Goal: Navigation & Orientation: Understand site structure

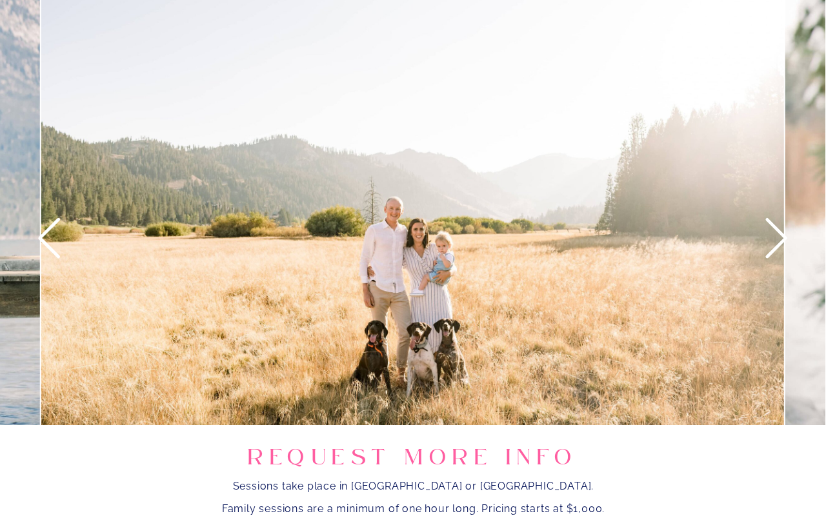
scroll to position [1384, 0]
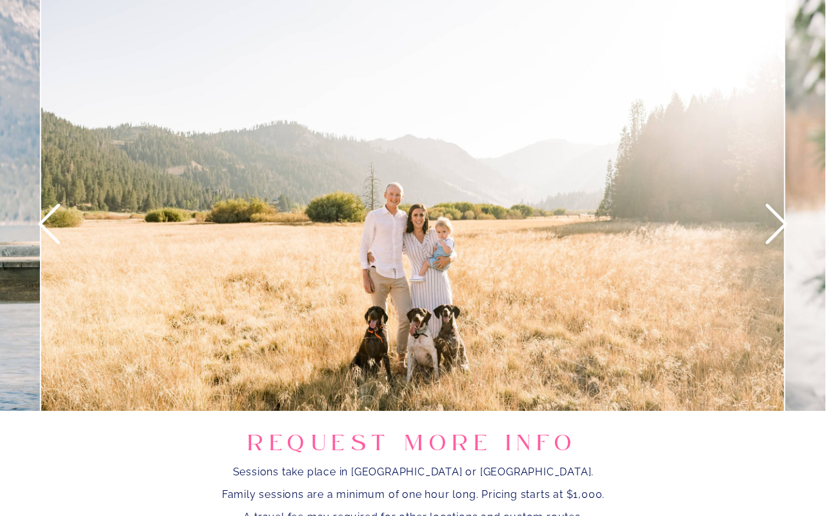
click at [777, 222] on icon at bounding box center [777, 224] width 48 height 48
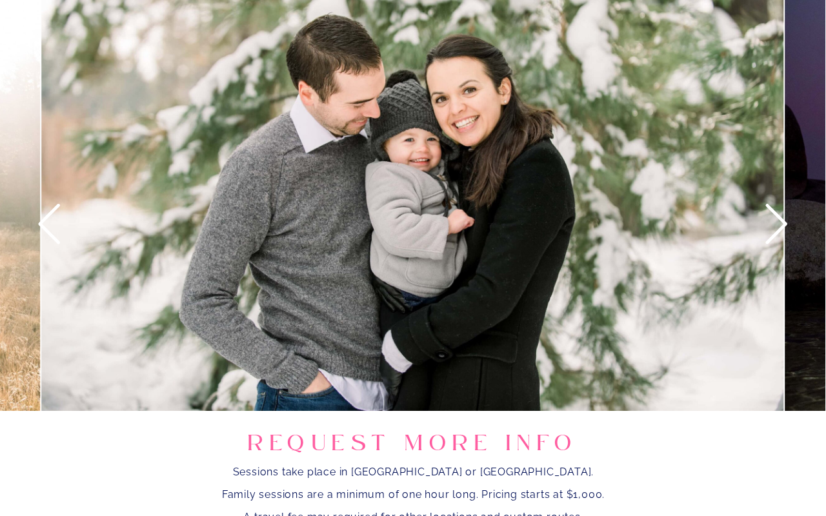
click at [777, 222] on icon at bounding box center [777, 224] width 48 height 48
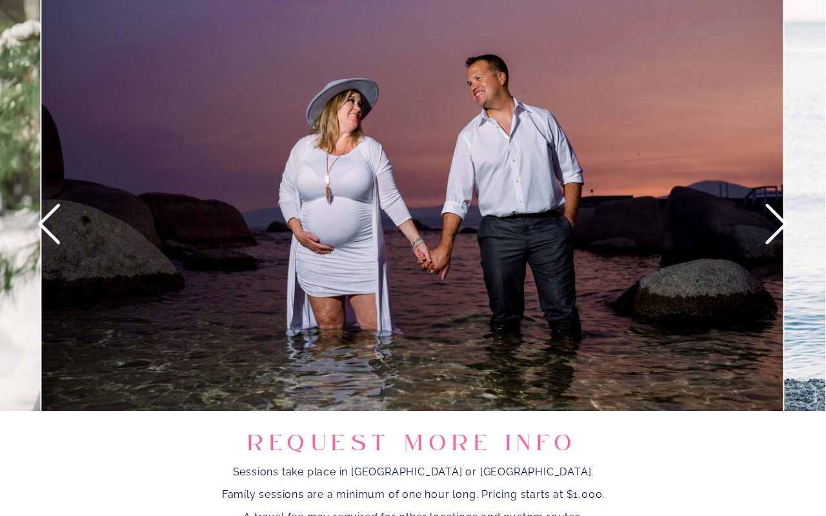
click at [777, 223] on icon at bounding box center [777, 224] width 48 height 48
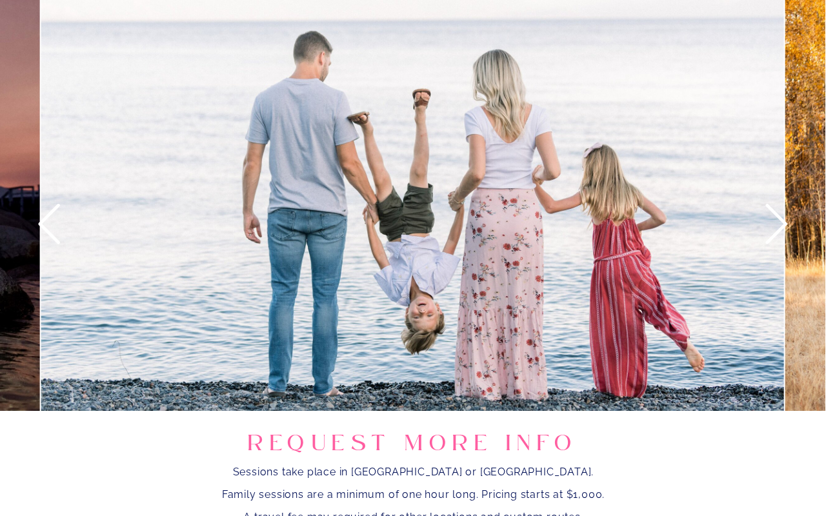
click at [777, 223] on icon at bounding box center [777, 224] width 48 height 48
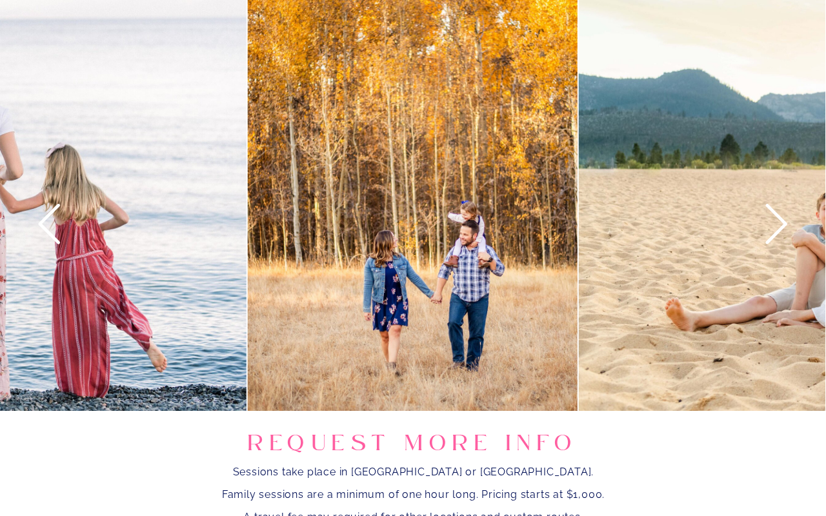
click at [777, 224] on icon at bounding box center [777, 224] width 48 height 48
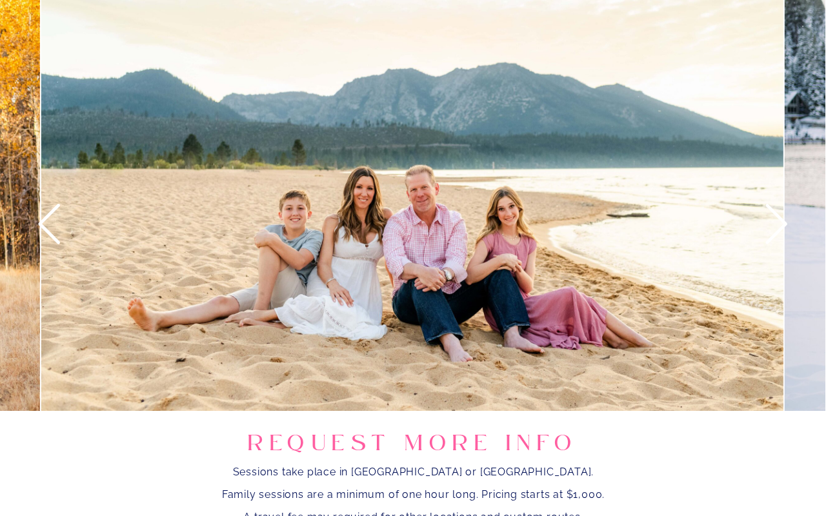
click at [777, 225] on icon at bounding box center [777, 224] width 48 height 48
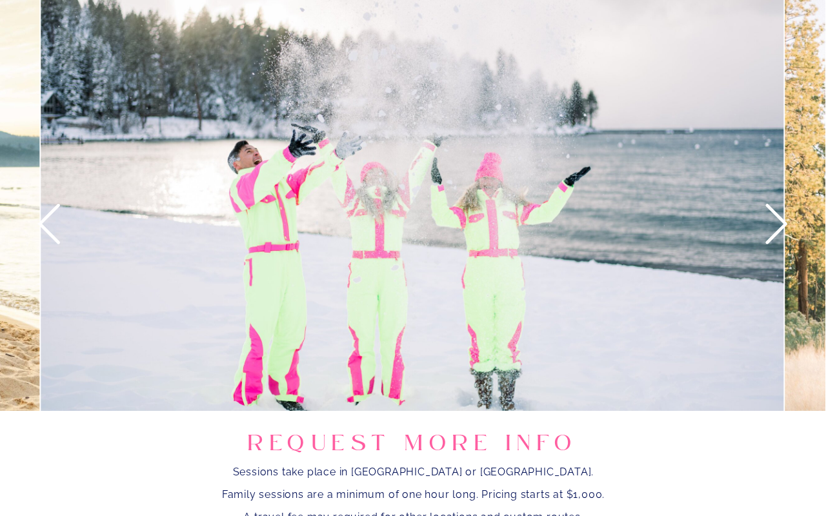
click at [777, 225] on icon at bounding box center [777, 224] width 48 height 48
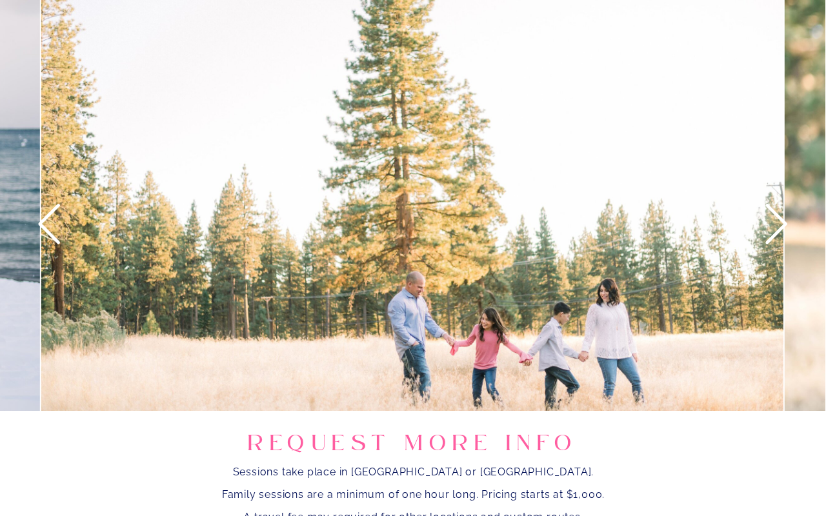
click at [777, 225] on icon at bounding box center [777, 224] width 48 height 48
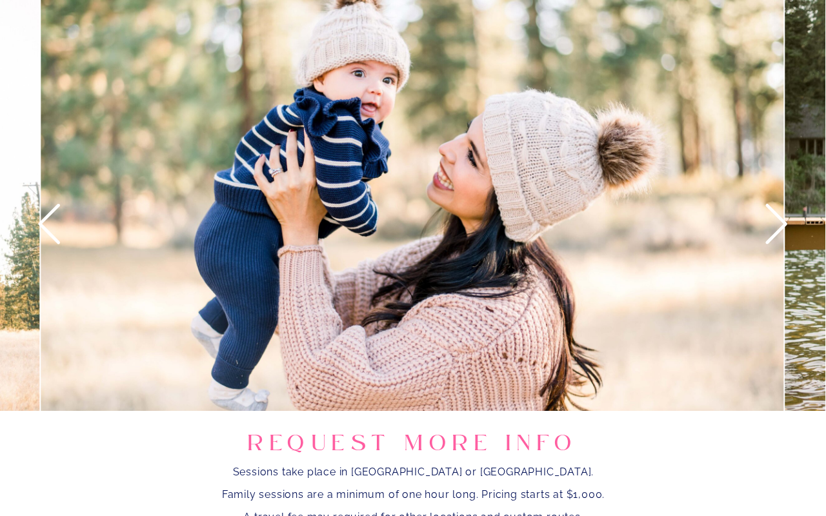
click at [777, 226] on icon at bounding box center [777, 224] width 48 height 48
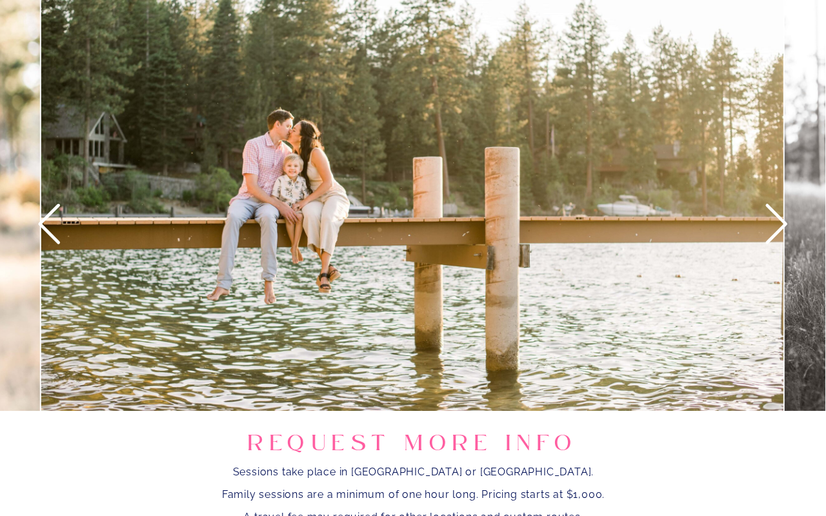
click at [777, 226] on icon at bounding box center [777, 224] width 48 height 48
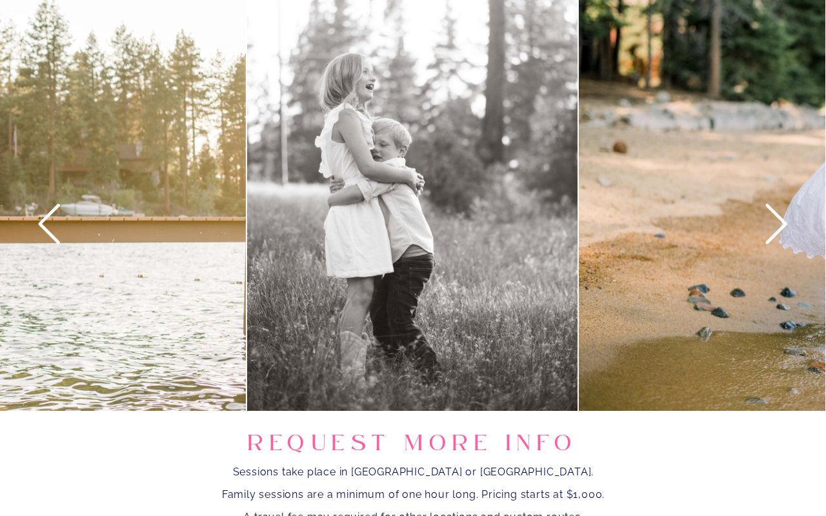
click at [777, 227] on icon at bounding box center [777, 224] width 48 height 48
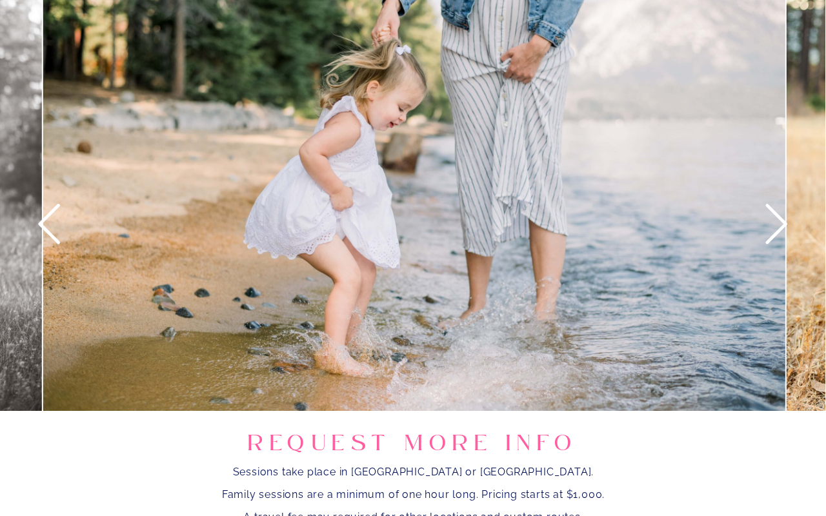
click at [777, 227] on icon at bounding box center [777, 224] width 48 height 48
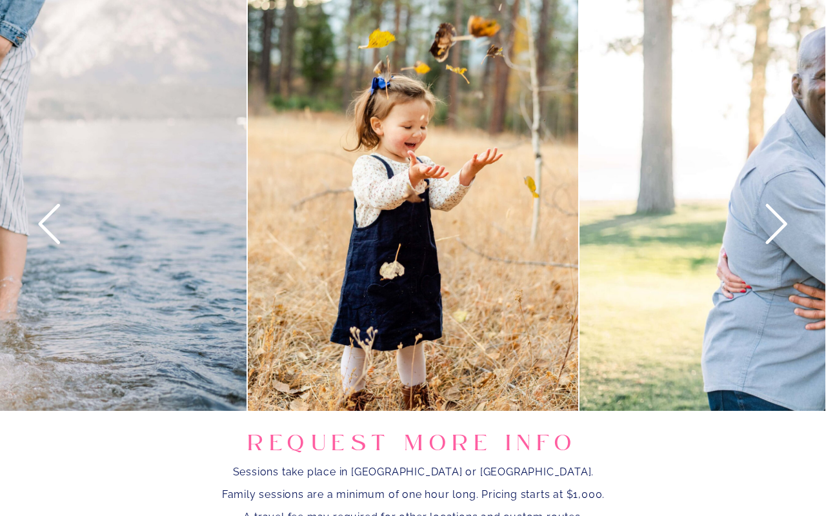
click at [777, 227] on icon at bounding box center [777, 224] width 48 height 48
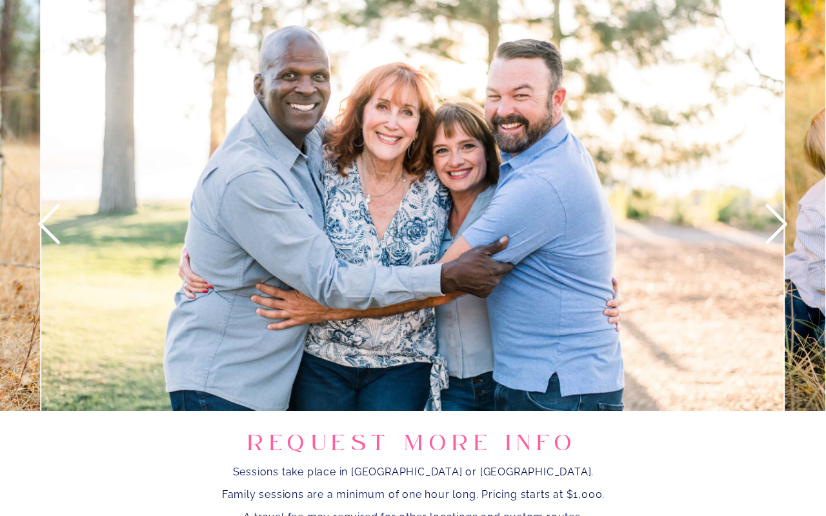
click at [777, 227] on icon at bounding box center [777, 224] width 48 height 48
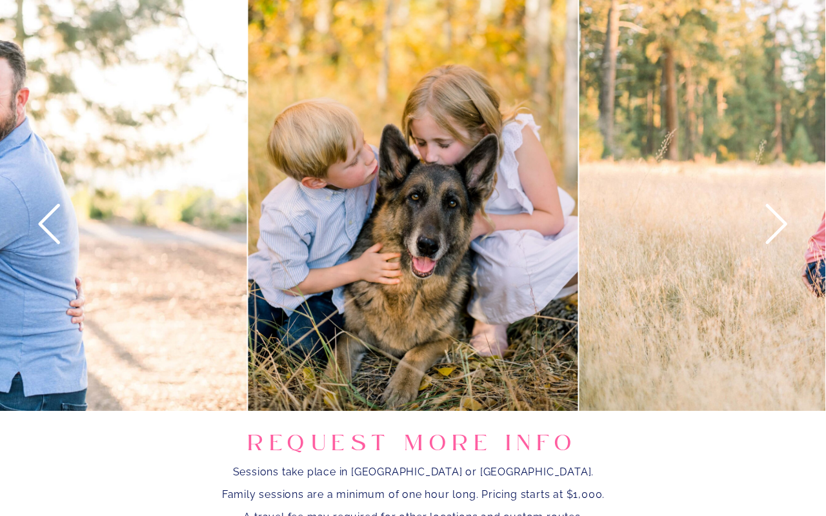
click at [777, 228] on icon at bounding box center [777, 224] width 48 height 48
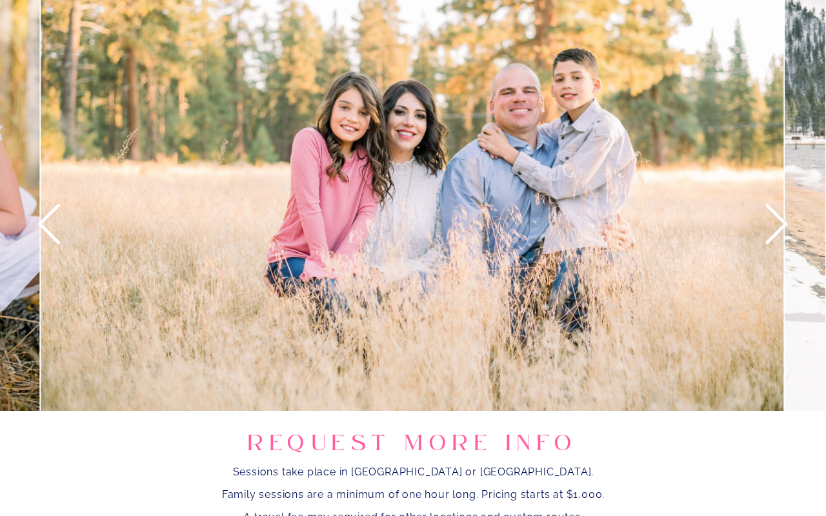
click at [777, 228] on icon at bounding box center [777, 224] width 48 height 48
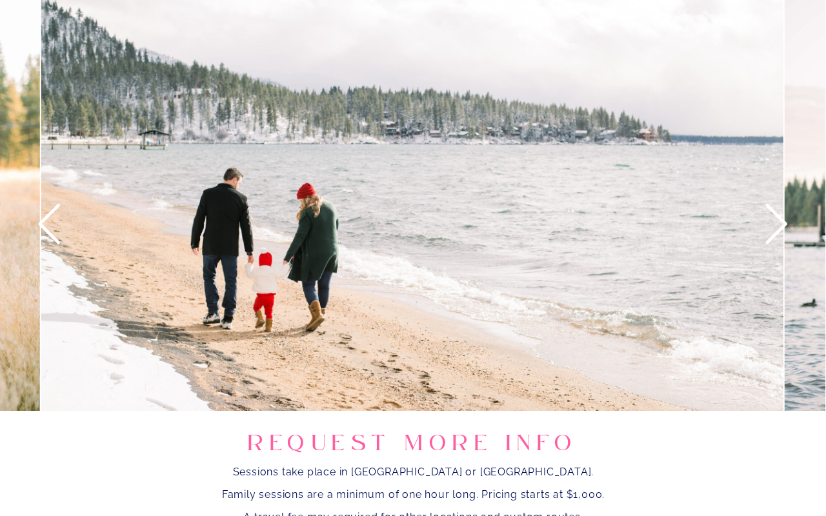
click at [777, 228] on icon at bounding box center [777, 224] width 48 height 48
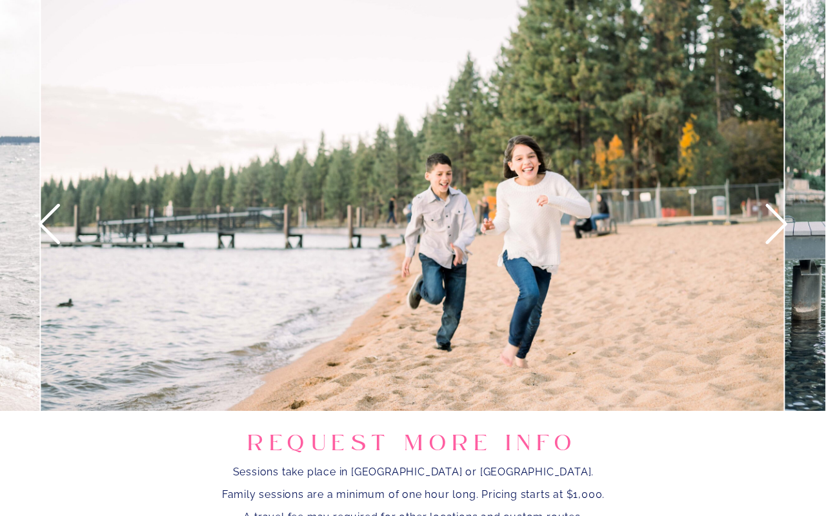
click at [777, 228] on icon at bounding box center [777, 224] width 48 height 48
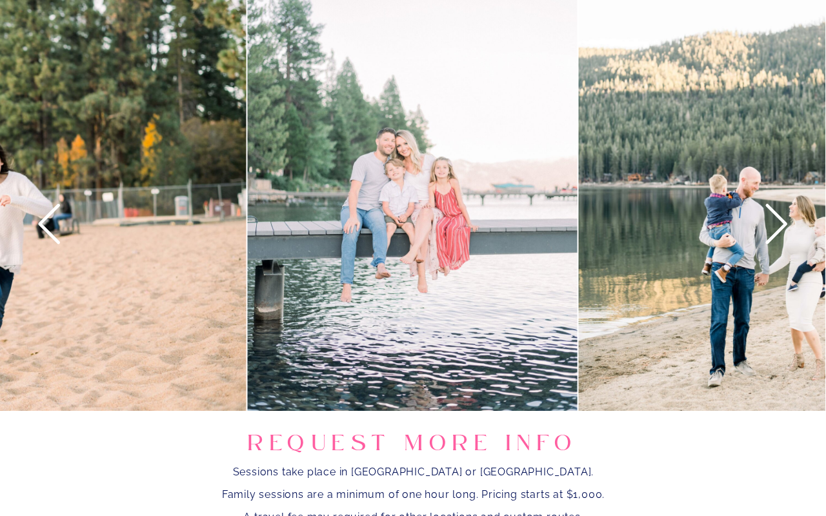
click at [777, 229] on icon at bounding box center [777, 224] width 48 height 48
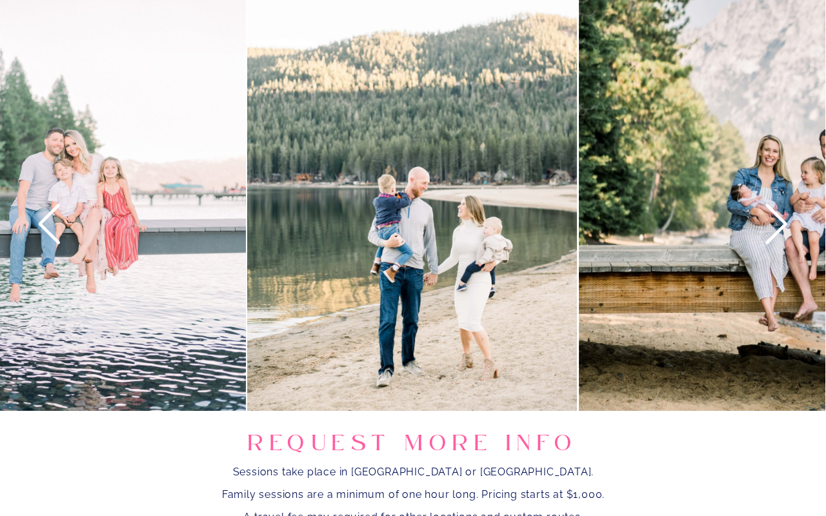
click at [777, 229] on icon at bounding box center [777, 224] width 48 height 48
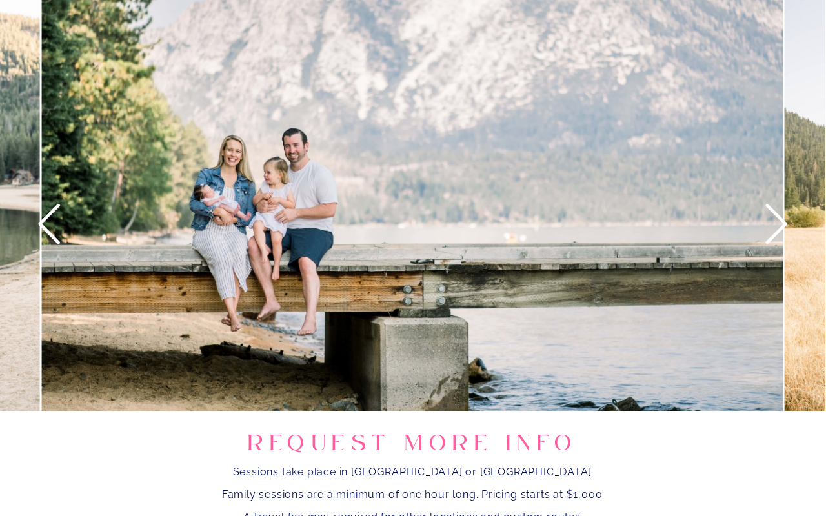
click at [777, 230] on icon at bounding box center [777, 224] width 48 height 48
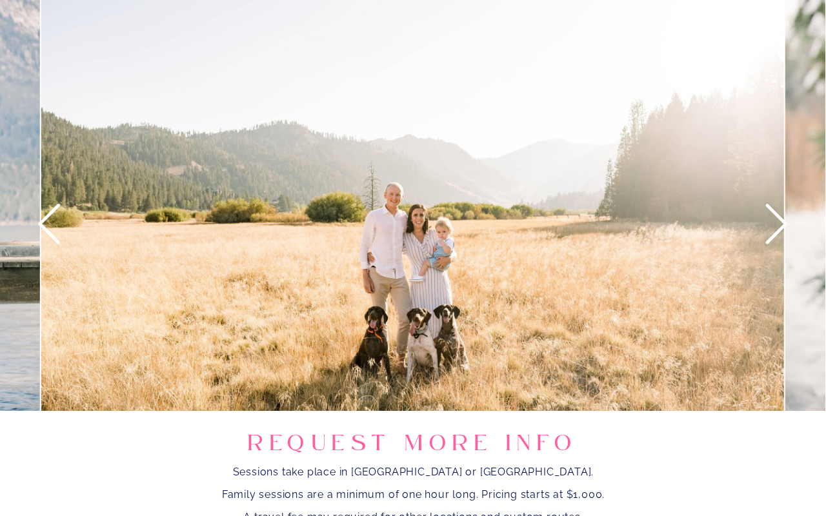
click at [777, 230] on icon at bounding box center [777, 224] width 22 height 40
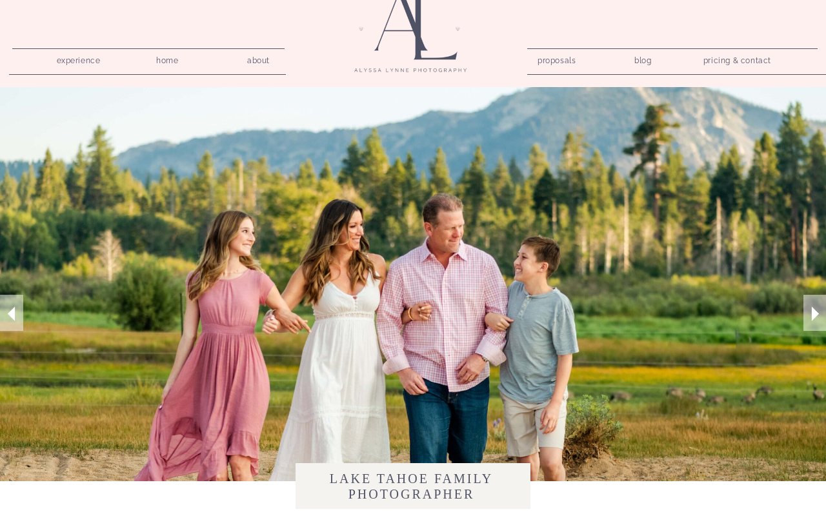
scroll to position [12, 0]
